Goal: Register for event/course

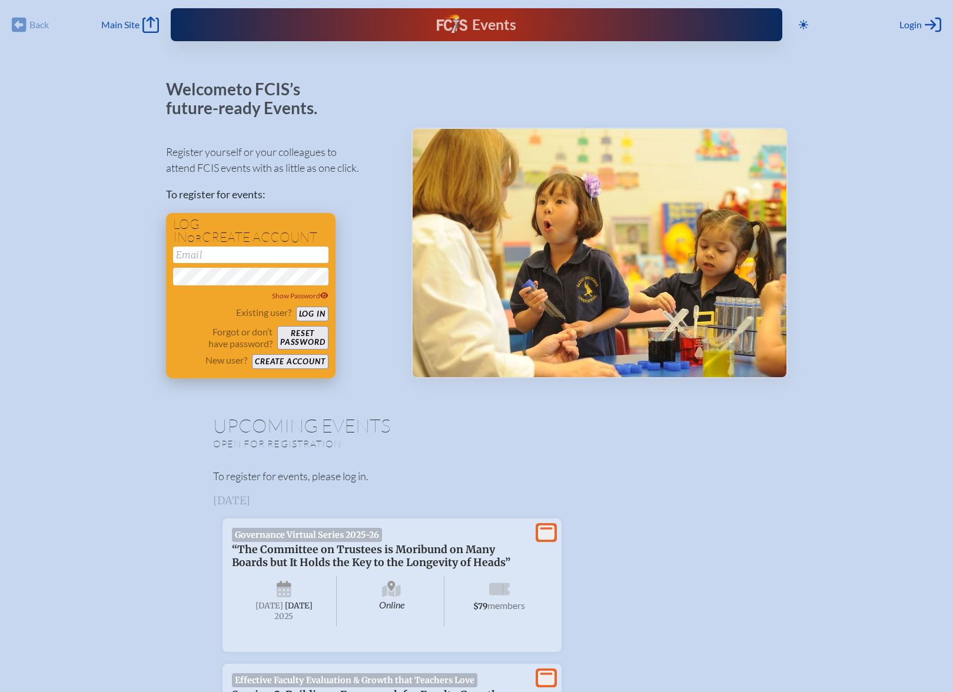
type input "[EMAIL_ADDRESS][DOMAIN_NAME]"
click at [313, 318] on button "Log in" at bounding box center [312, 314] width 32 height 15
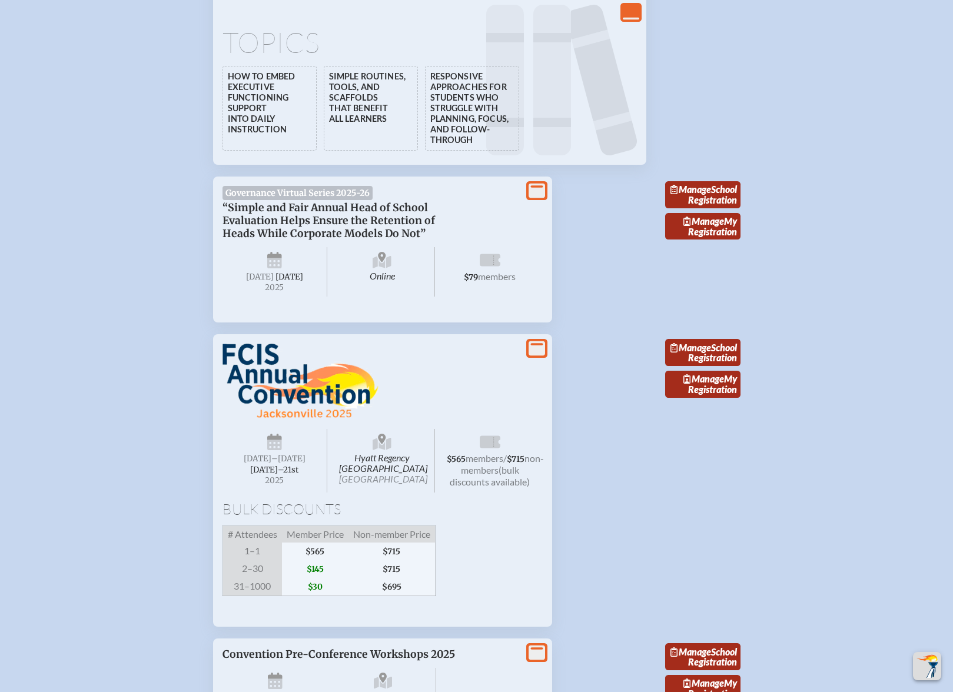
scroll to position [3178, 0]
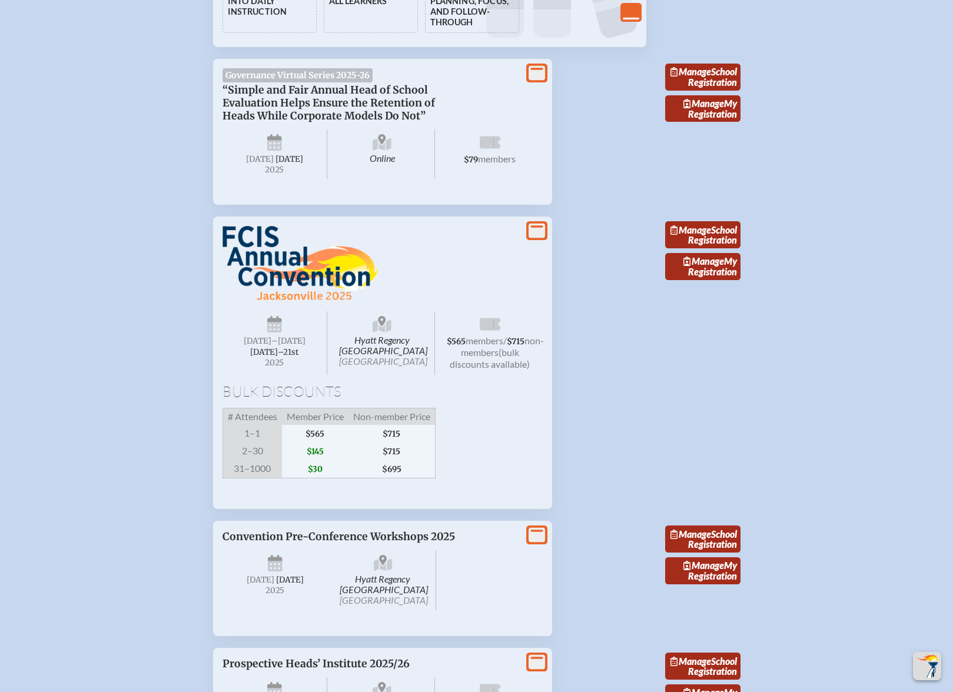
click at [270, 357] on span "[DATE]–⁠21st" at bounding box center [274, 352] width 48 height 10
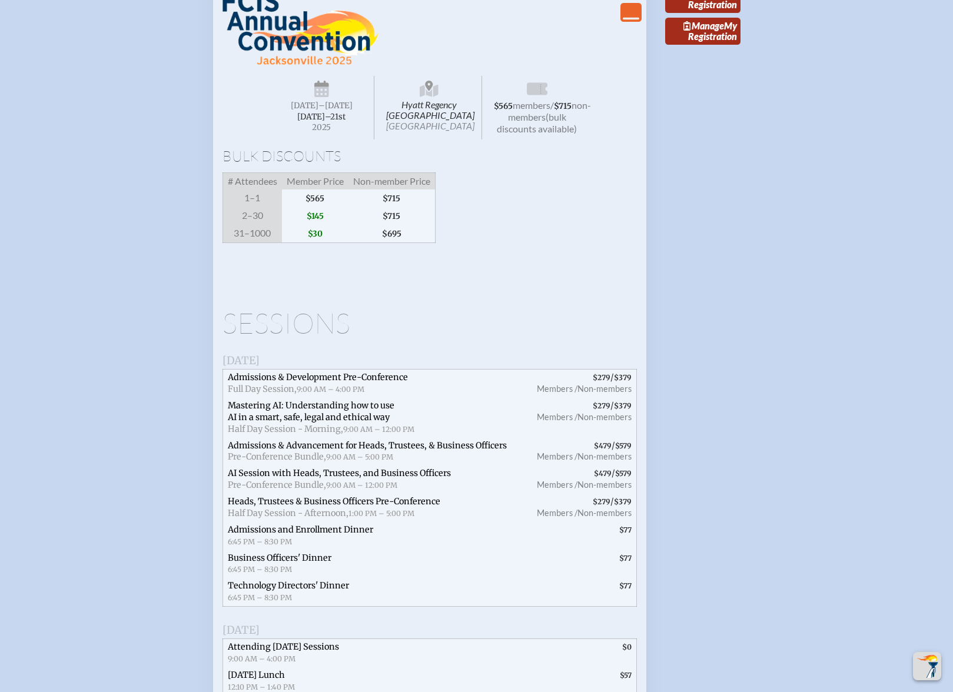
scroll to position [3296, 0]
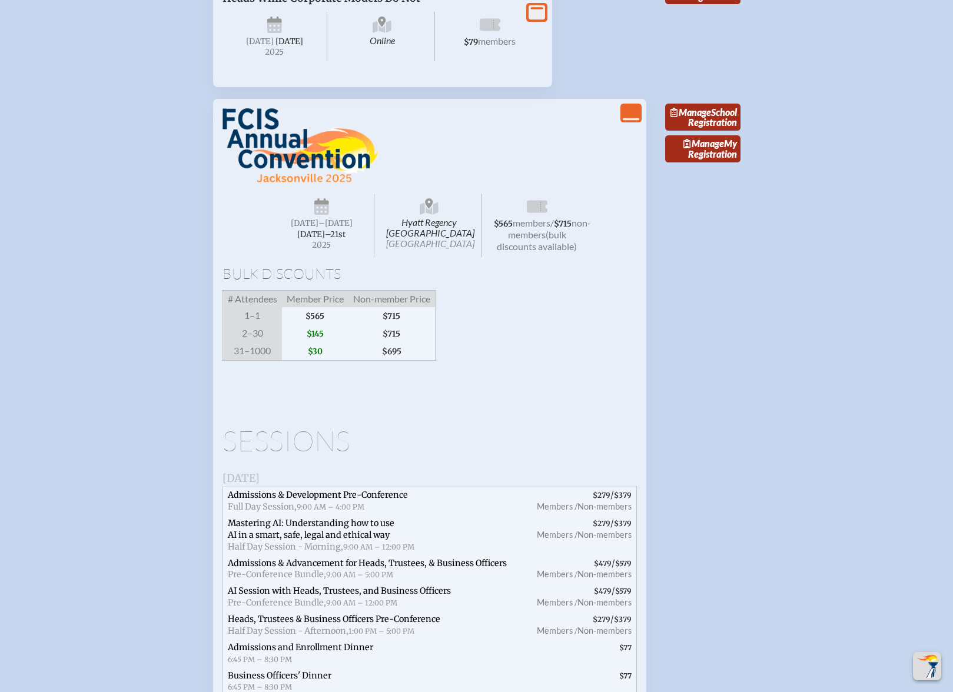
click at [431, 241] on span "Hyatt Regency [GEOGRAPHIC_DATA] [GEOGRAPHIC_DATA]" at bounding box center [429, 226] width 105 height 64
drag, startPoint x: 448, startPoint y: 260, endPoint x: 397, endPoint y: 237, distance: 56.9
click at [397, 237] on span "Hyatt Regency [GEOGRAPHIC_DATA] [GEOGRAPHIC_DATA]" at bounding box center [429, 226] width 105 height 64
copy span "Hyatt Regency [GEOGRAPHIC_DATA]"
click at [488, 341] on div "Bulk Discounts # Attendees Member Price Non-member Price 1–1 $565 $715 2–30 $14…" at bounding box center [429, 314] width 414 height 94
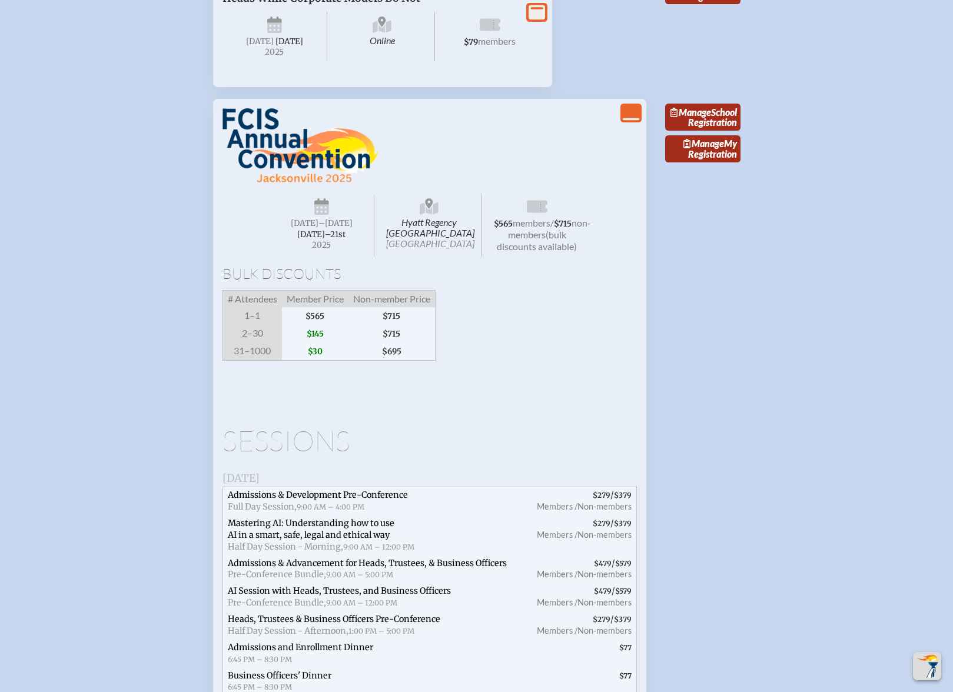
click at [592, 159] on div "Hyatt Regency [GEOGRAPHIC_DATA] [DATE] –[DATE]–⁠21st , 2025 $565 members / $715…" at bounding box center [429, 245] width 414 height 274
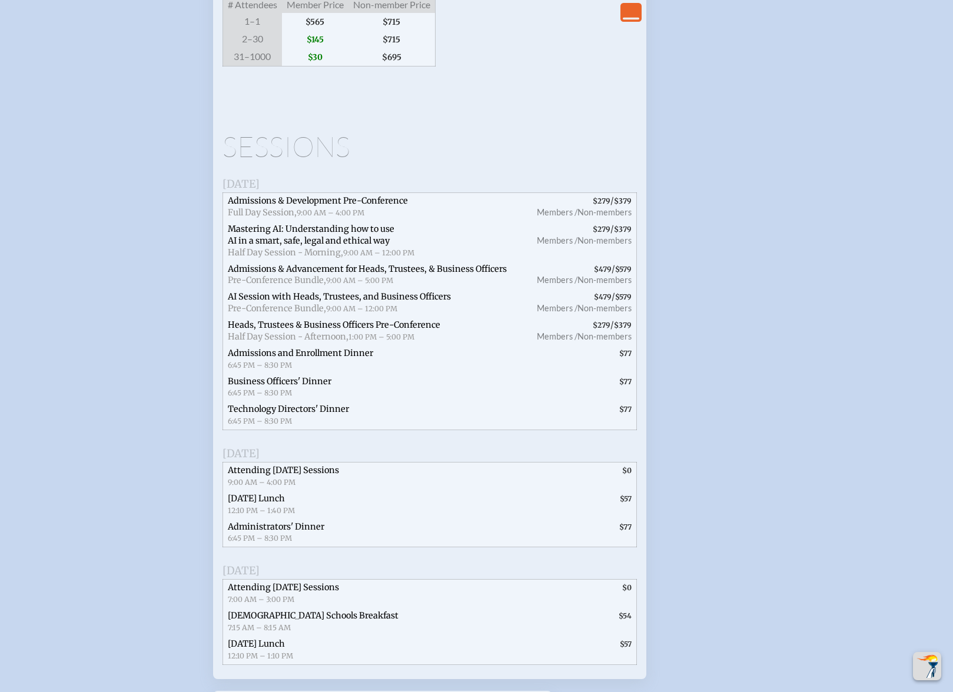
scroll to position [3413, 0]
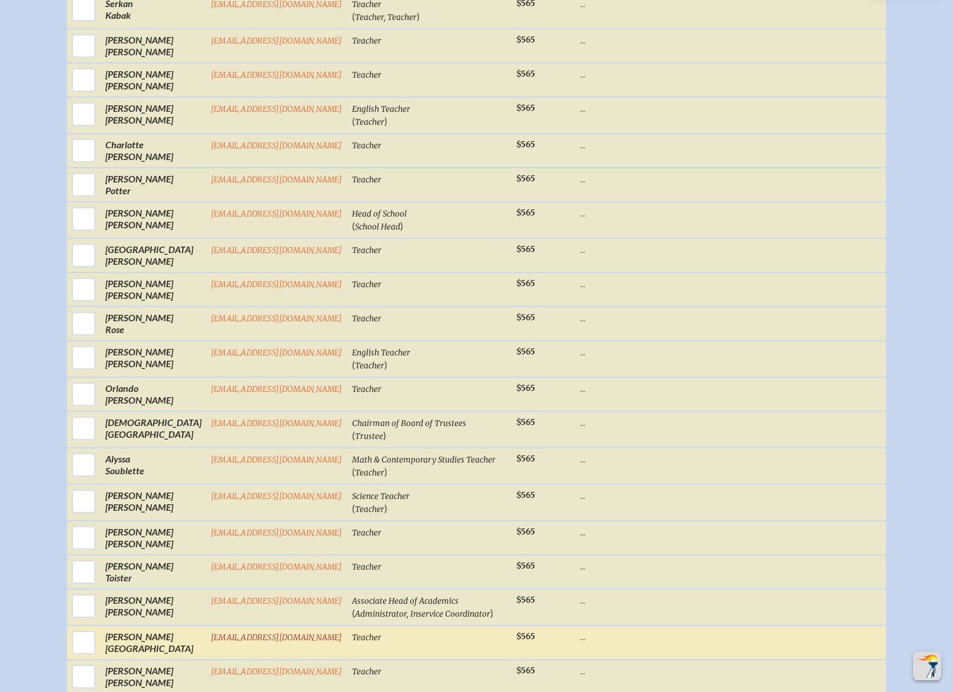
scroll to position [1471, 0]
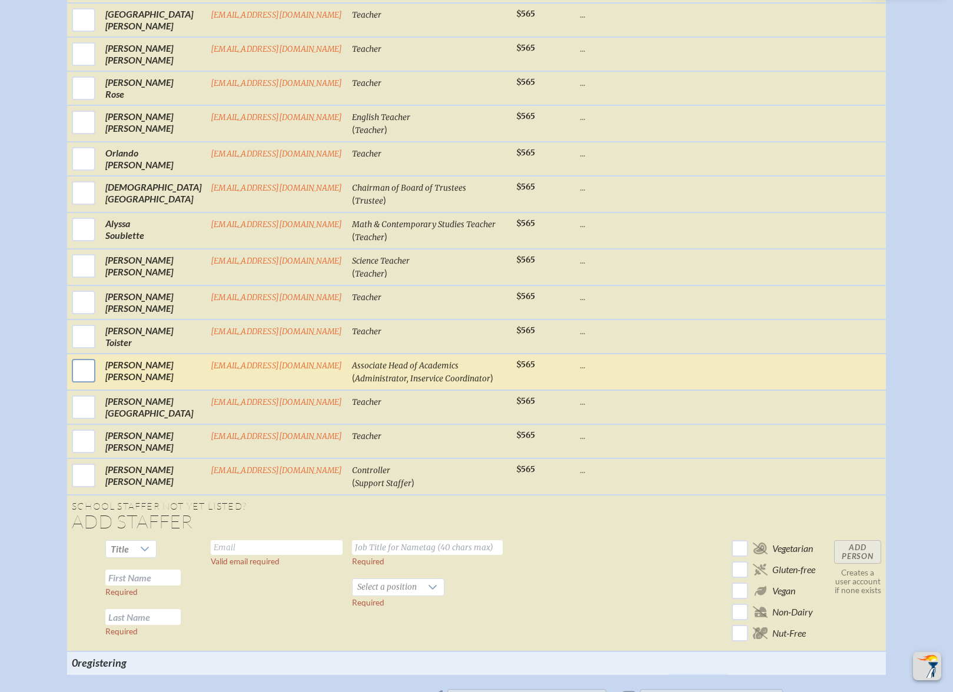
click at [80, 381] on input "checkbox" at bounding box center [83, 370] width 29 height 29
checkbox input "true"
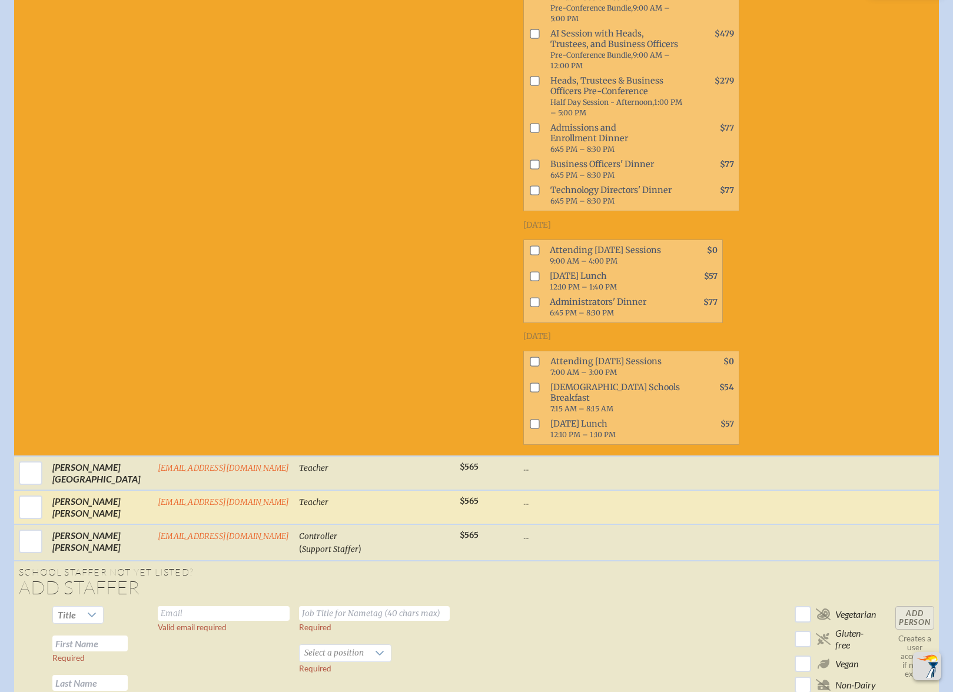
scroll to position [2085, 0]
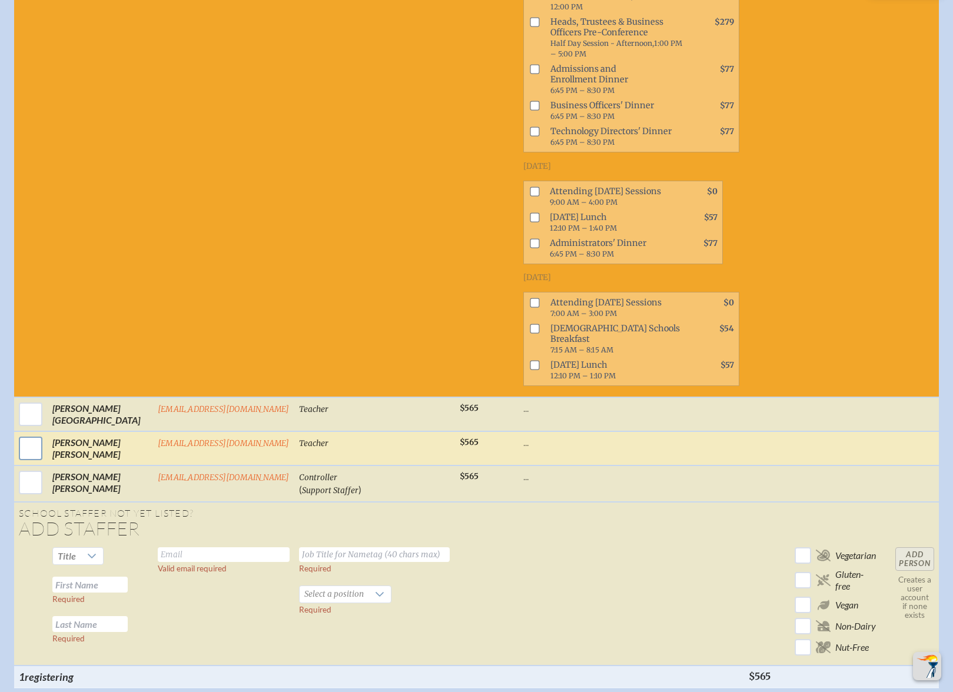
click at [26, 434] on input "checkbox" at bounding box center [30, 448] width 29 height 29
checkbox input "true"
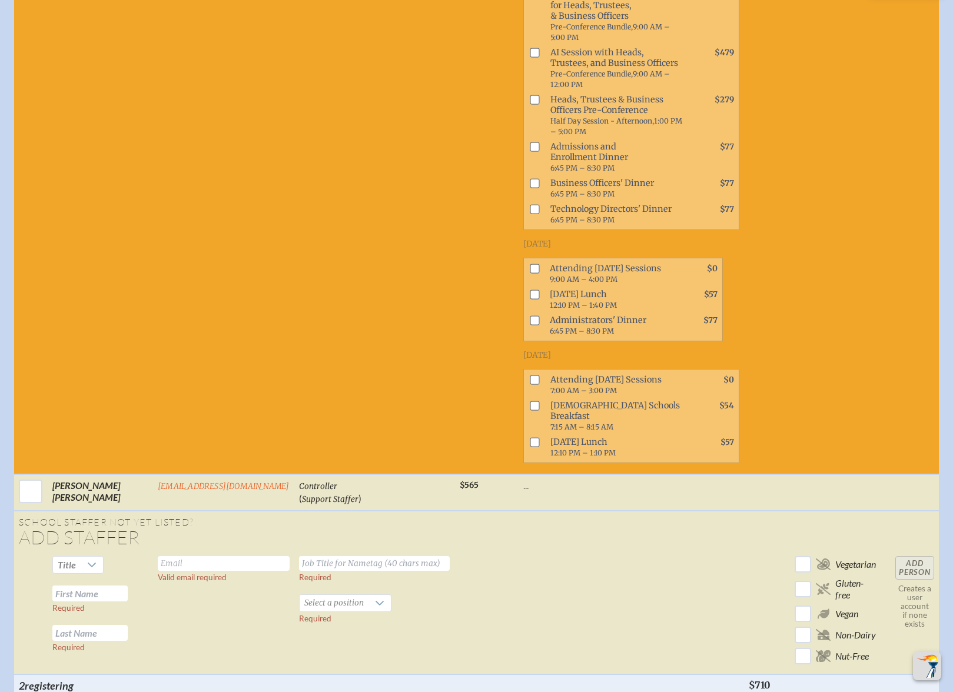
scroll to position [2732, 0]
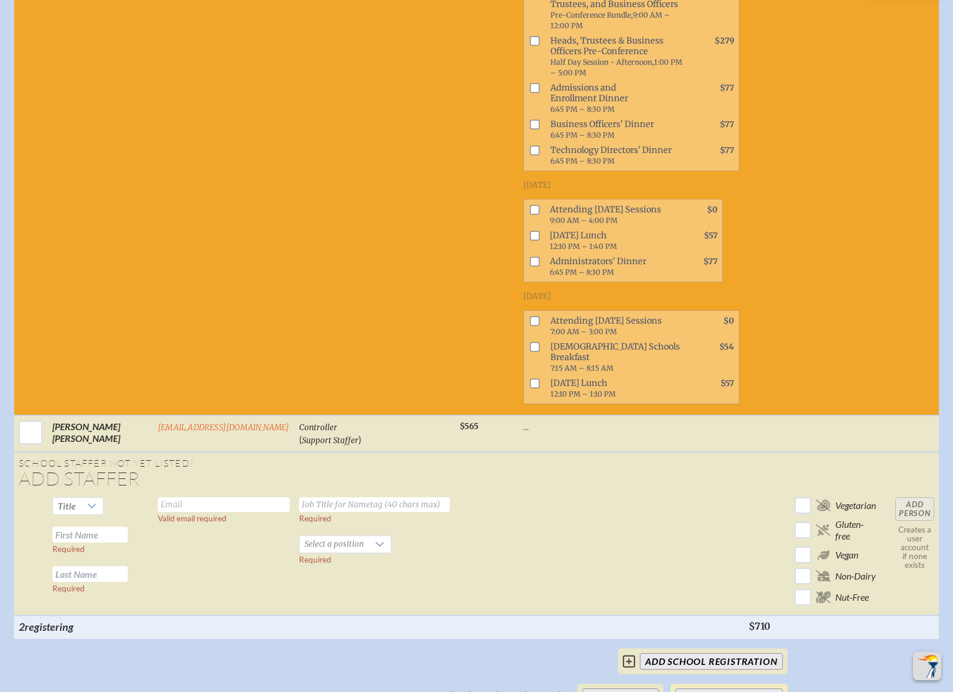
click at [713, 689] on button "Pay by Credit Card" at bounding box center [728, 697] width 107 height 16
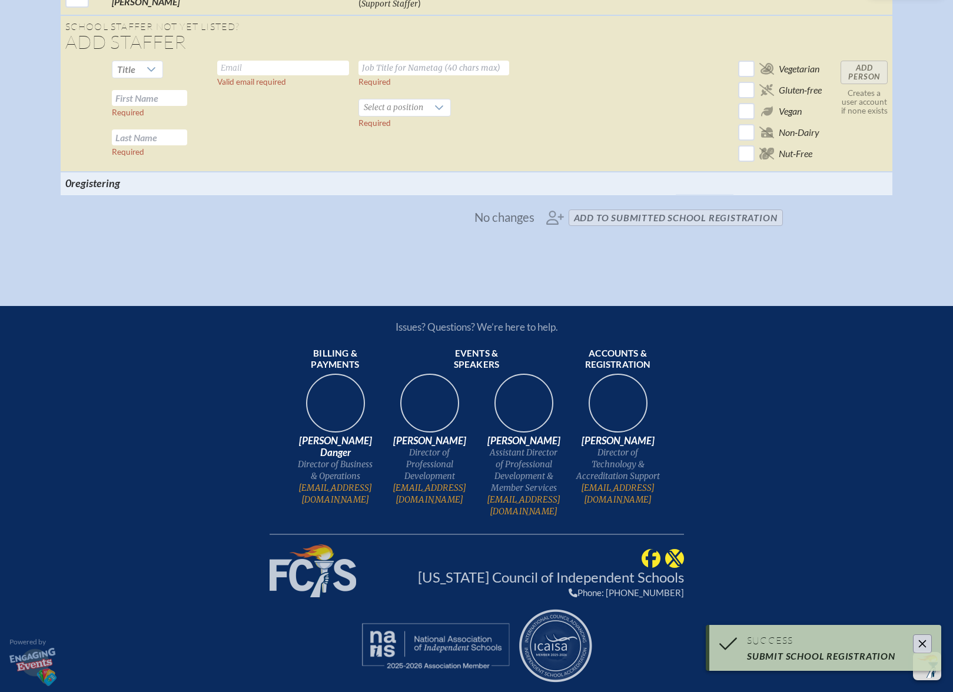
scroll to position [1959, 0]
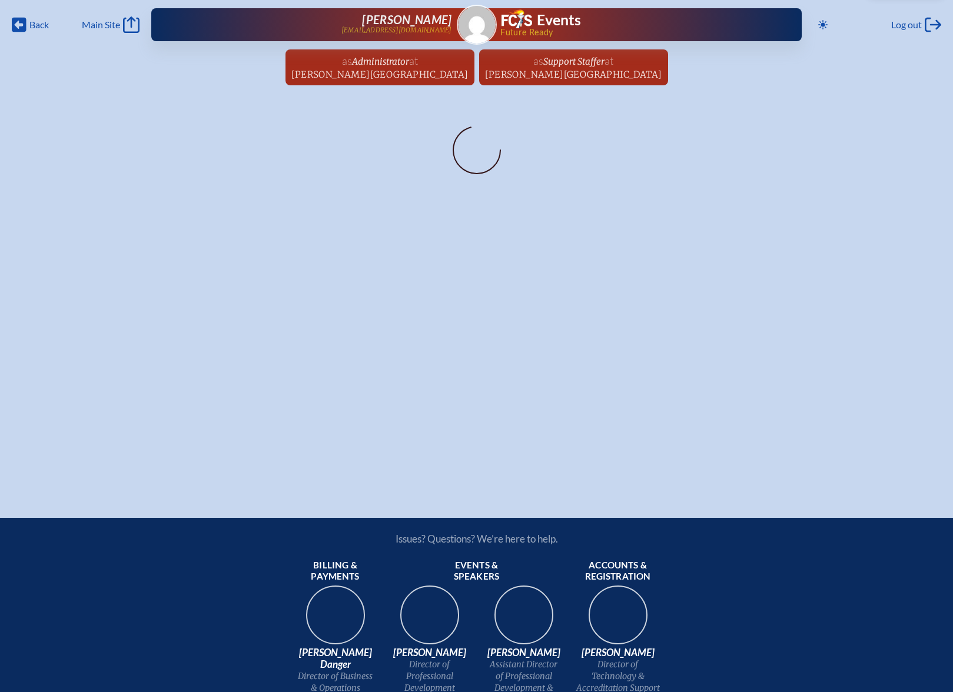
scroll to position [177, 0]
